Goal: Task Accomplishment & Management: Manage account settings

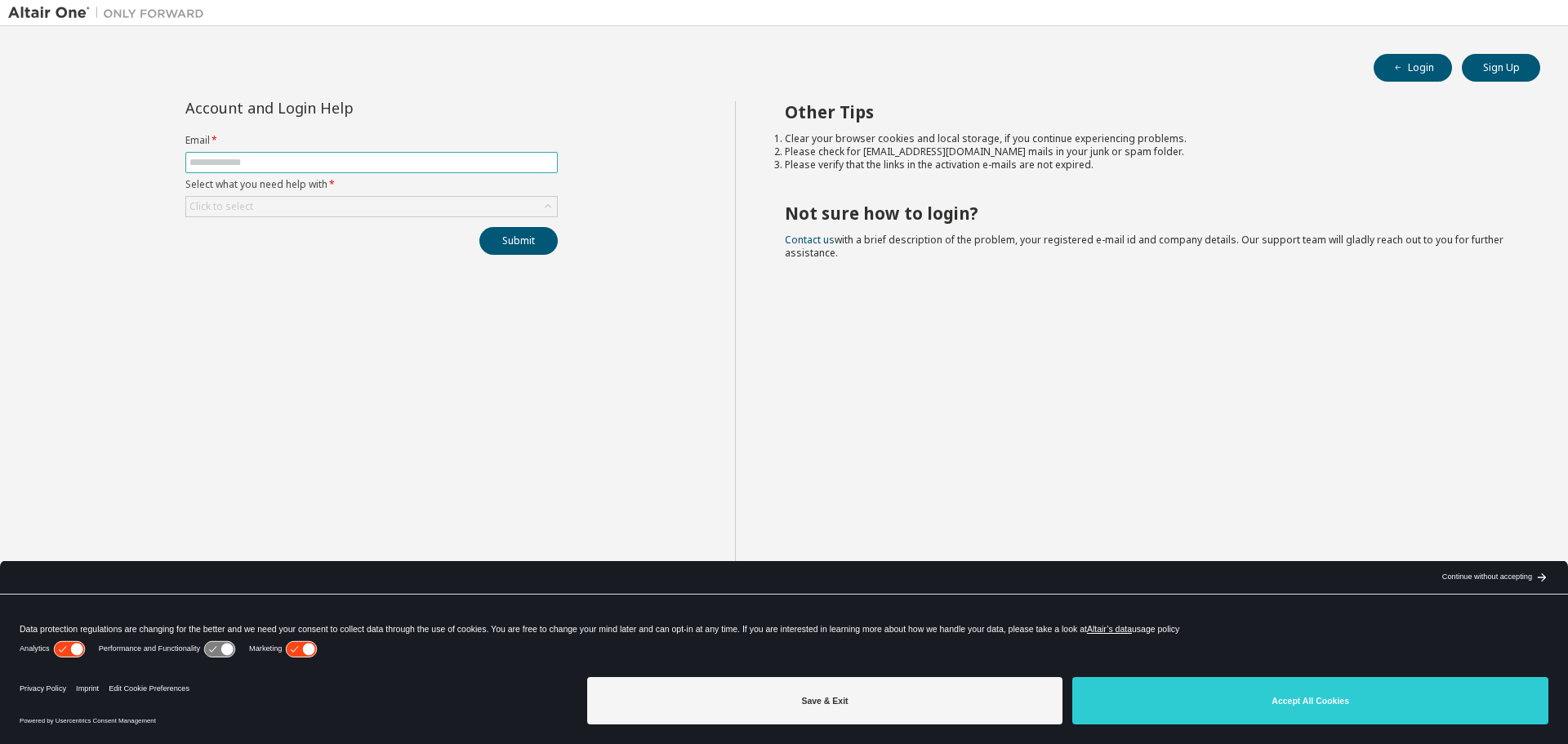
click at [319, 163] on input "text" at bounding box center [371, 163] width 364 height 13
type input "**********"
click at [338, 220] on div "**********" at bounding box center [372, 178] width 392 height 154
click at [506, 233] on button "Submit" at bounding box center [518, 240] width 78 height 28
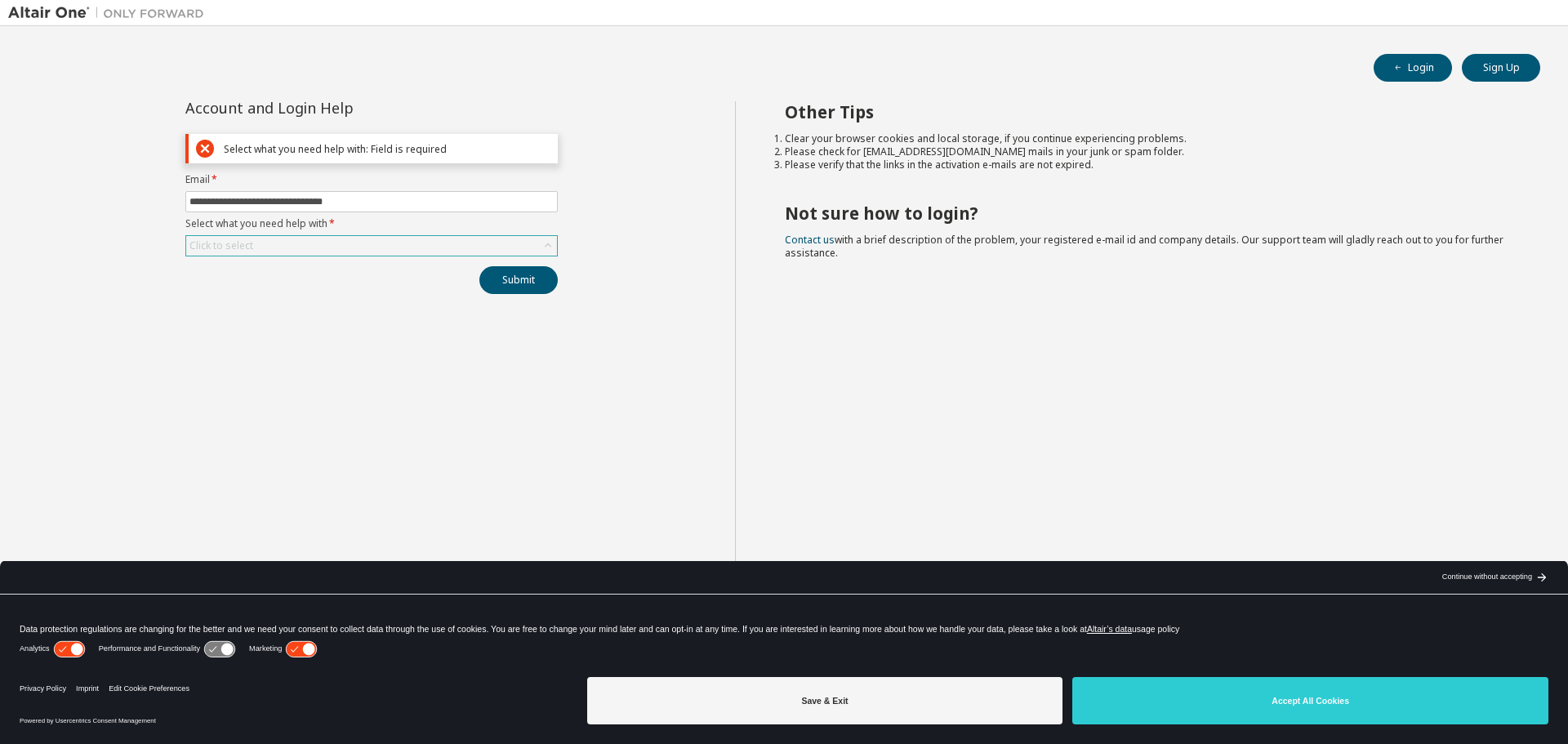
click at [358, 241] on div "Click to select" at bounding box center [372, 246] width 371 height 20
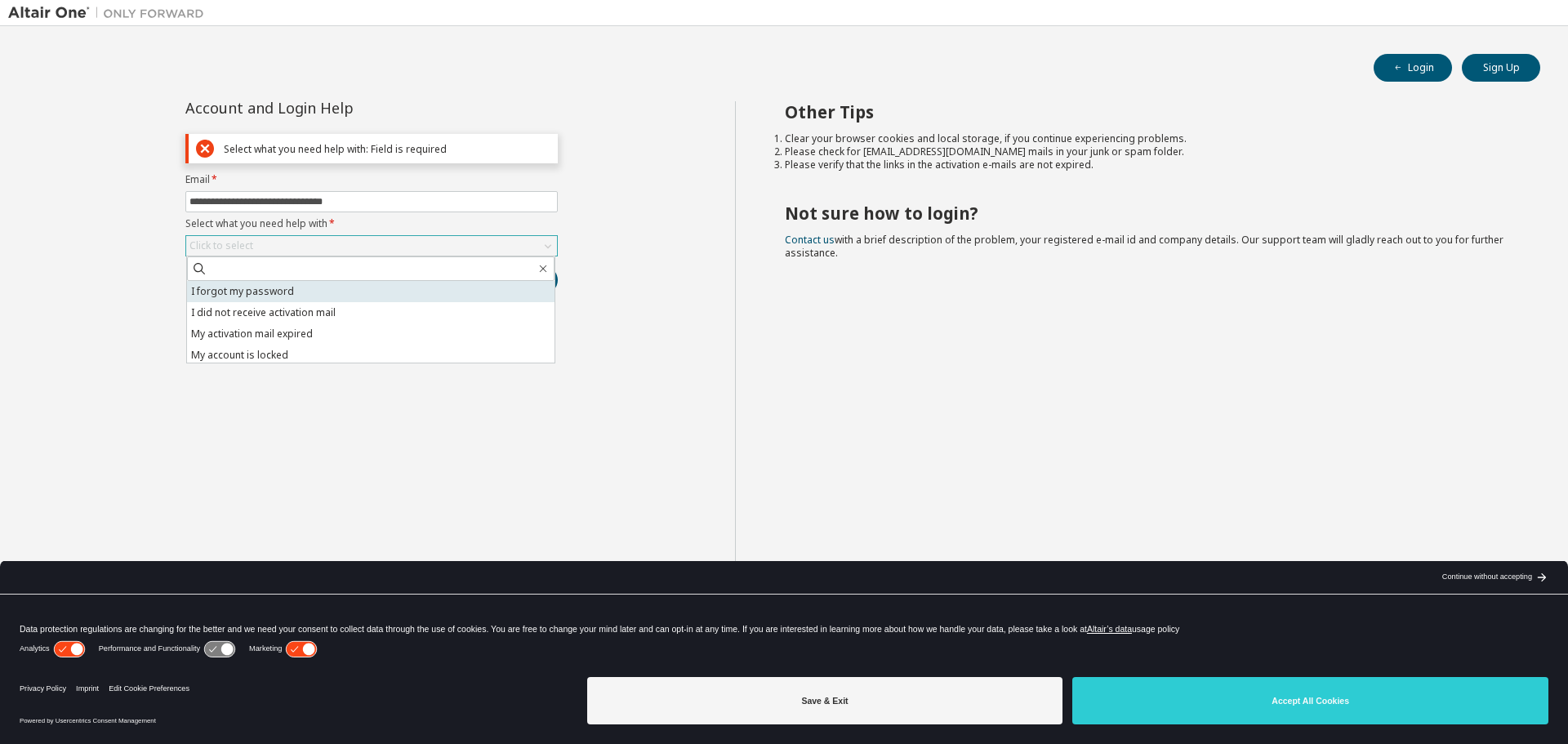
click at [266, 290] on li "I forgot my password" at bounding box center [371, 292] width 367 height 21
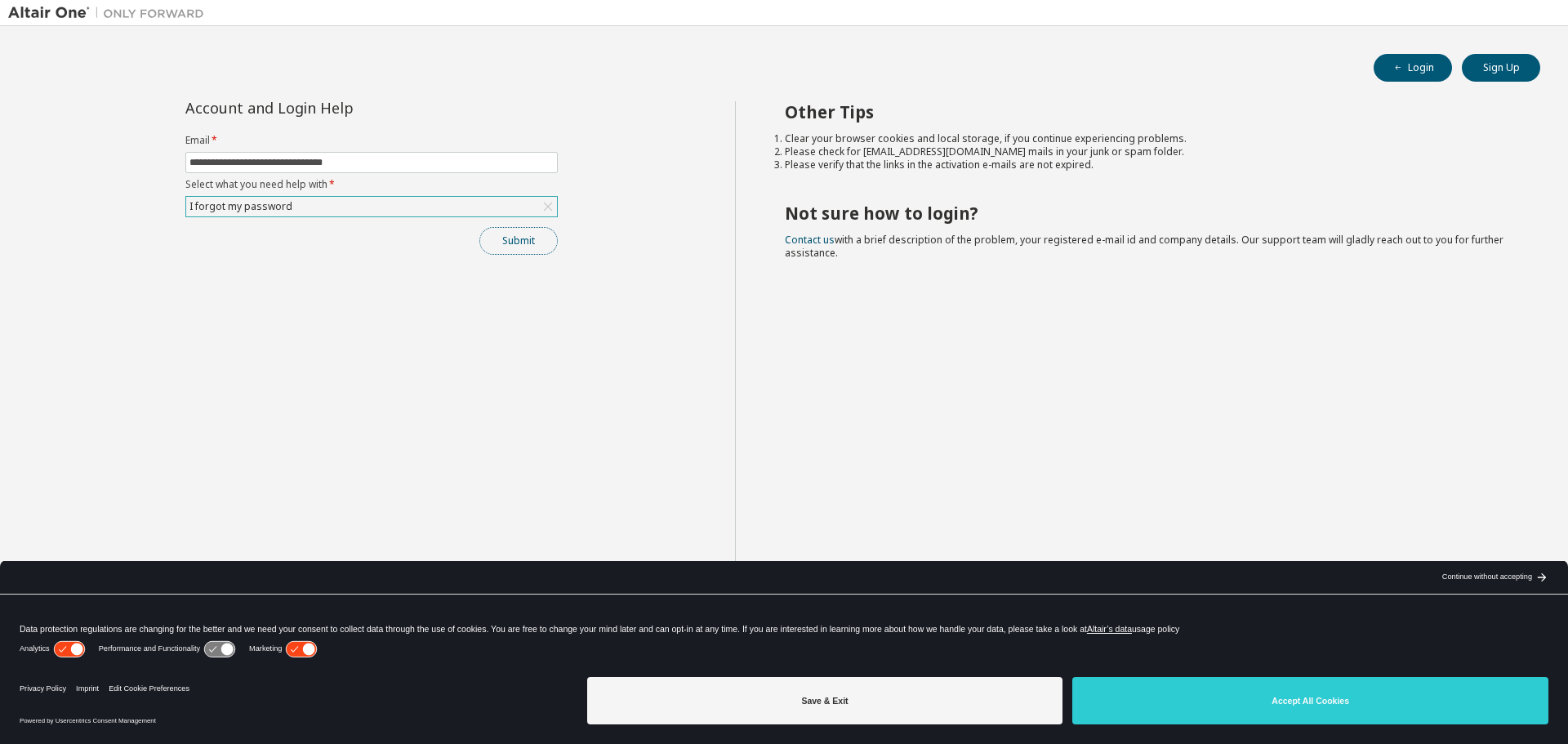
click at [528, 248] on button "Submit" at bounding box center [518, 240] width 78 height 28
click at [503, 239] on button "Submit" at bounding box center [518, 240] width 78 height 28
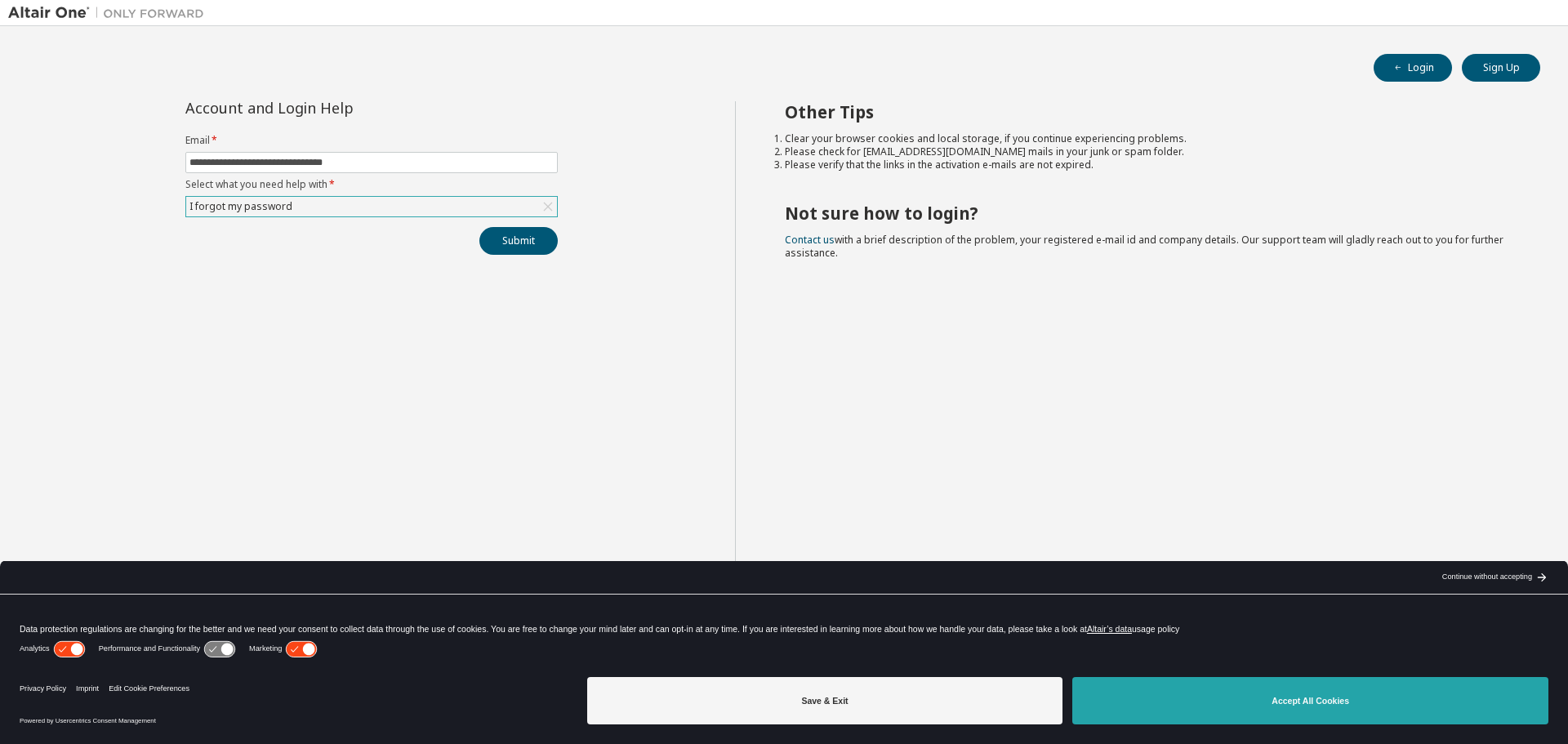
click at [1290, 681] on button "Accept All Cookies" at bounding box center [1311, 701] width 476 height 48
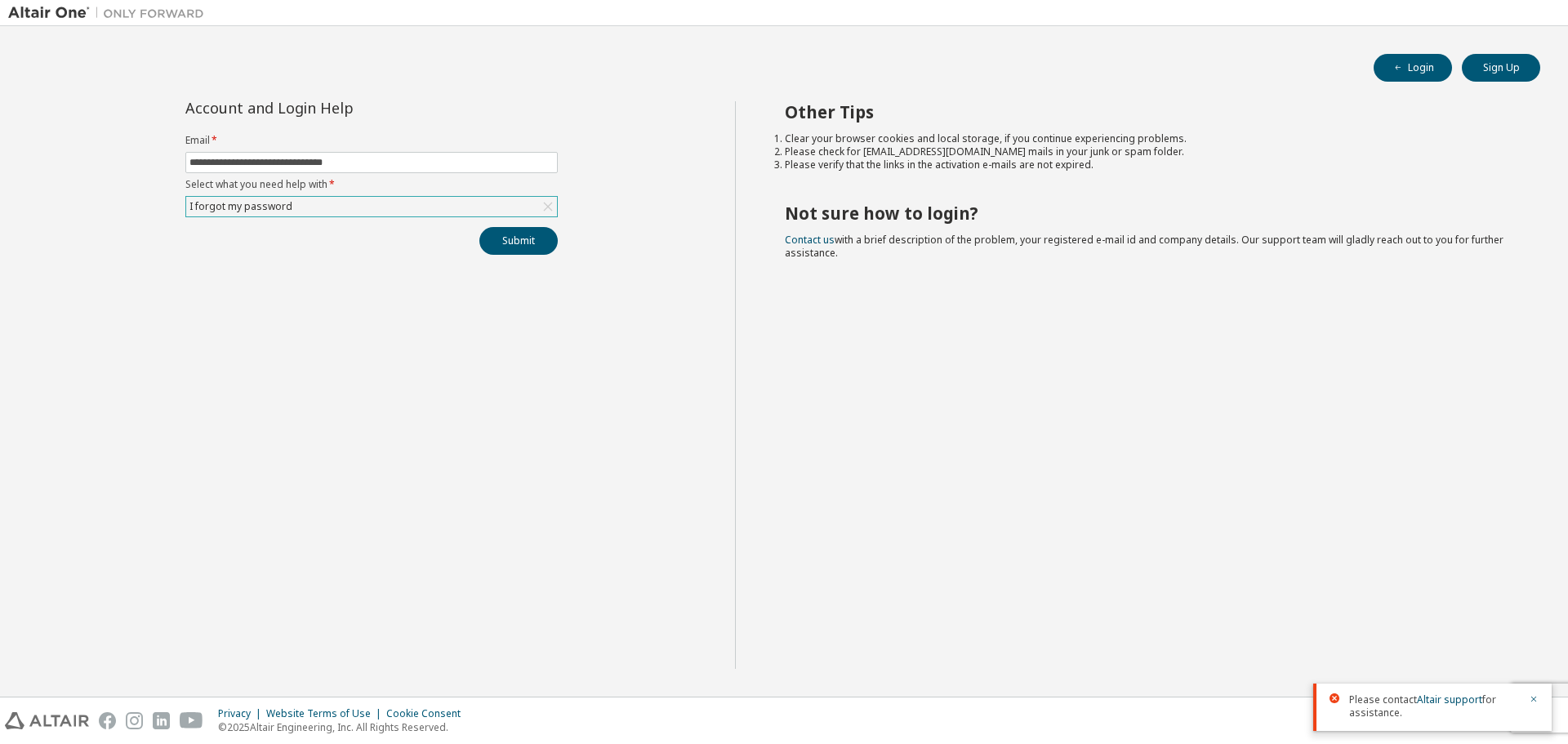
click at [1309, 417] on div "Other Tips Clear your browser cookies and local storage, if you continue experi…" at bounding box center [1148, 385] width 826 height 568
click at [512, 235] on button "Submit" at bounding box center [518, 240] width 78 height 28
click at [1532, 639] on icon "button" at bounding box center [1534, 639] width 10 height 10
click at [1532, 704] on icon "button" at bounding box center [1534, 699] width 10 height 10
